Goal: Find specific page/section: Find specific page/section

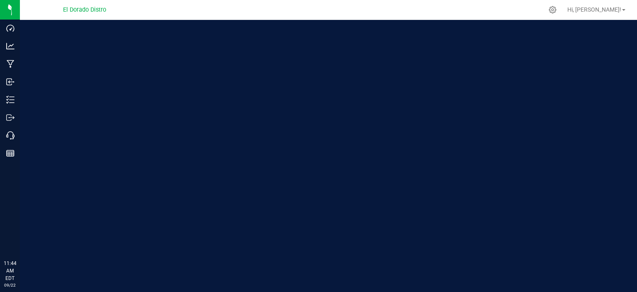
click at [455, 53] on div "Welcome to Flourish Software Seed-to-Sale Tracking & Analytics" at bounding box center [328, 156] width 617 height 272
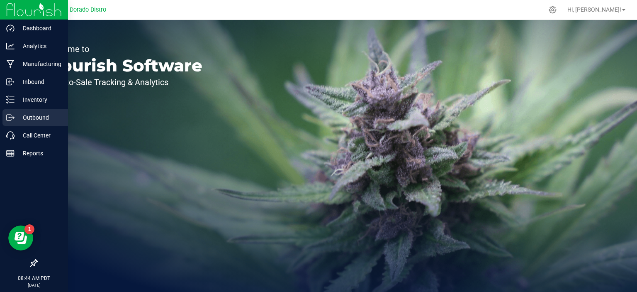
click at [43, 116] on p "Outbound" at bounding box center [40, 117] width 50 height 10
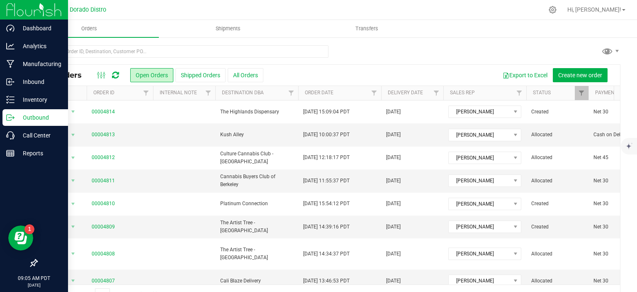
click at [17, 118] on p "Outbound" at bounding box center [40, 117] width 50 height 10
click at [17, 117] on p "Outbound" at bounding box center [40, 117] width 50 height 10
click at [32, 100] on p "Inventory" at bounding box center [40, 100] width 50 height 10
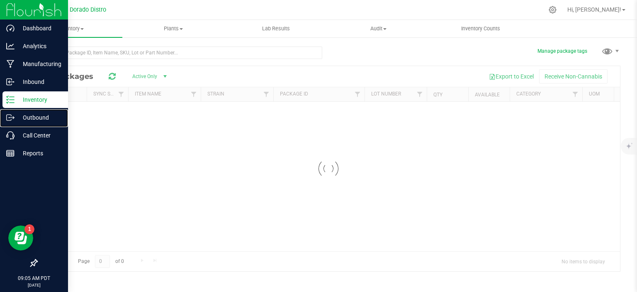
click at [34, 117] on p "Outbound" at bounding box center [40, 117] width 50 height 10
